Goal: Task Accomplishment & Management: Manage account settings

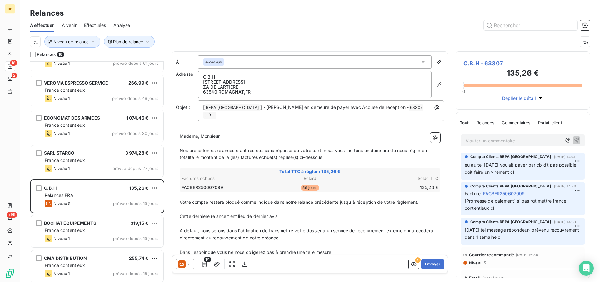
scroll to position [128, 0]
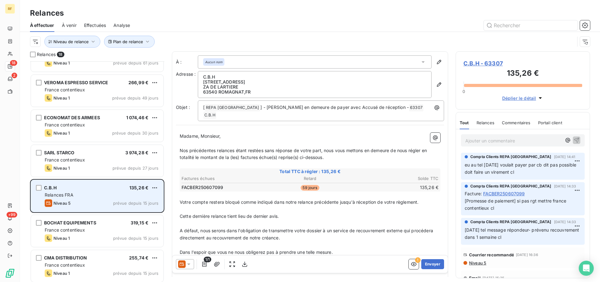
click at [113, 188] on div "C.B.H 135,26 €" at bounding box center [102, 188] width 114 height 6
click at [110, 187] on div "C.B.H 135,26 €" at bounding box center [102, 188] width 114 height 6
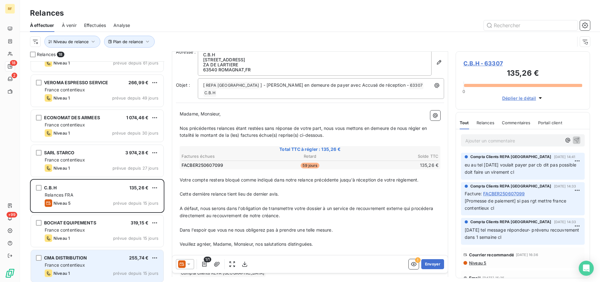
scroll to position [32, 0]
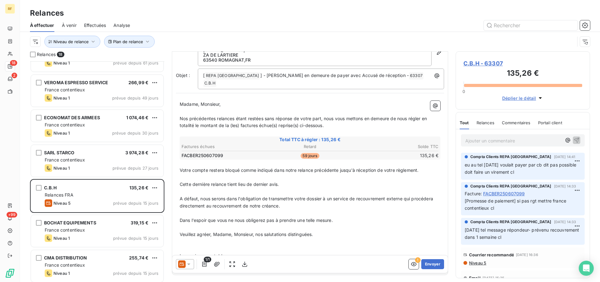
click at [480, 64] on span "C.B.H - 63307" at bounding box center [522, 63] width 119 height 8
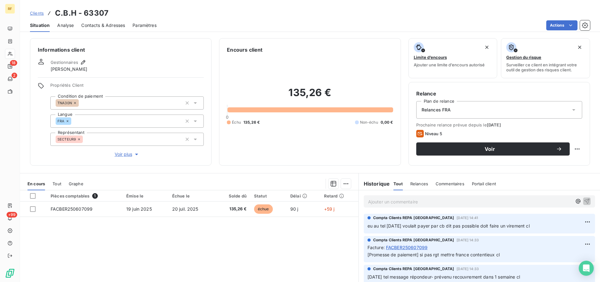
click at [424, 201] on p "Ajouter un commentaire ﻿" at bounding box center [470, 202] width 204 height 8
drag, startPoint x: 576, startPoint y: 201, endPoint x: 570, endPoint y: 201, distance: 5.9
click at [583, 201] on button "button" at bounding box center [587, 201] width 8 height 8
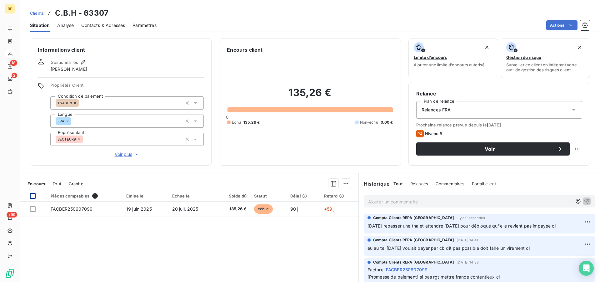
click at [32, 194] on div at bounding box center [33, 196] width 6 height 6
click at [344, 184] on html "RF 18 2 +99 Clients C.B.H - 63307 Situation Analyse Contacts & Adresses Paramèt…" at bounding box center [300, 141] width 600 height 282
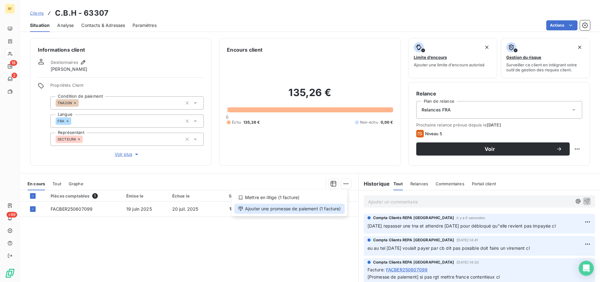
click at [294, 212] on div "Ajouter une promesse de paiement (1 facture)" at bounding box center [289, 208] width 110 height 10
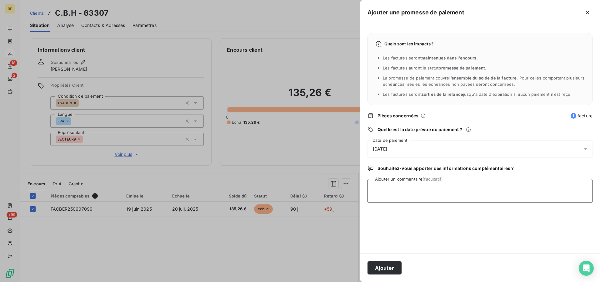
click at [423, 193] on textarea "Ajouter un commentaire (facultatif)" at bounding box center [480, 191] width 225 height 24
type textarea "tna cl"
click at [387, 266] on button "Ajouter" at bounding box center [385, 267] width 34 height 13
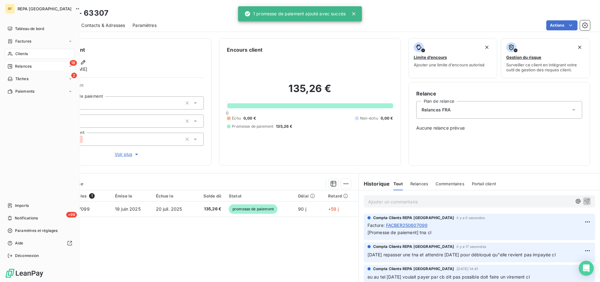
click at [21, 64] on span "Relances" at bounding box center [23, 66] width 17 height 6
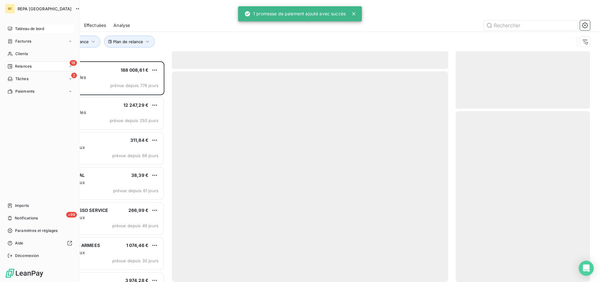
scroll to position [215, 129]
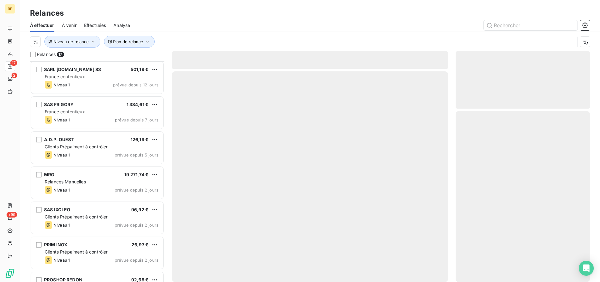
scroll to position [375, 0]
